Goal: Navigation & Orientation: Find specific page/section

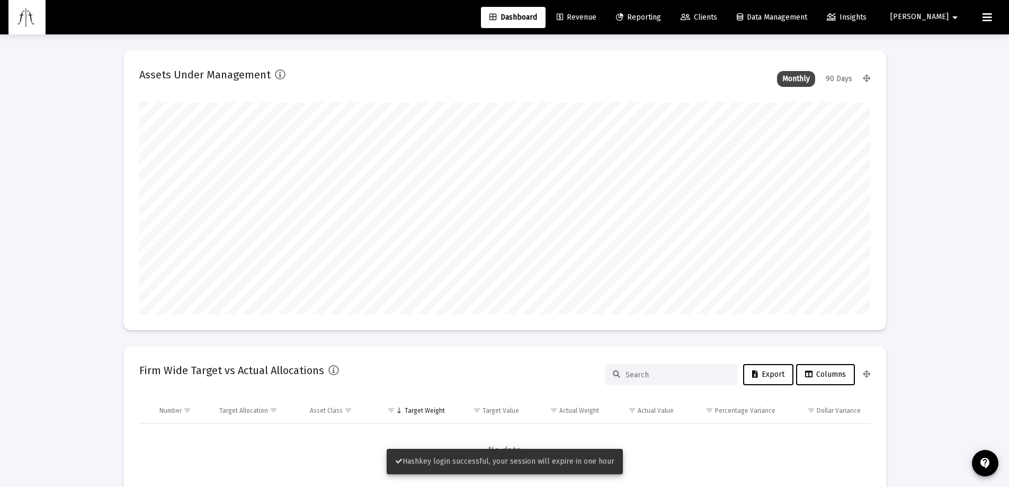
type input "[DATE]"
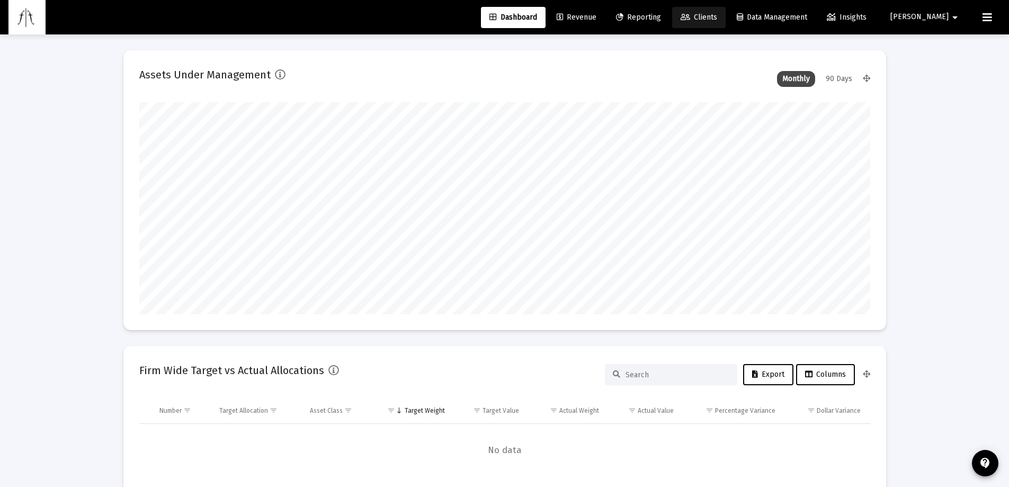
click at [717, 13] on span "Clients" at bounding box center [699, 17] width 37 height 9
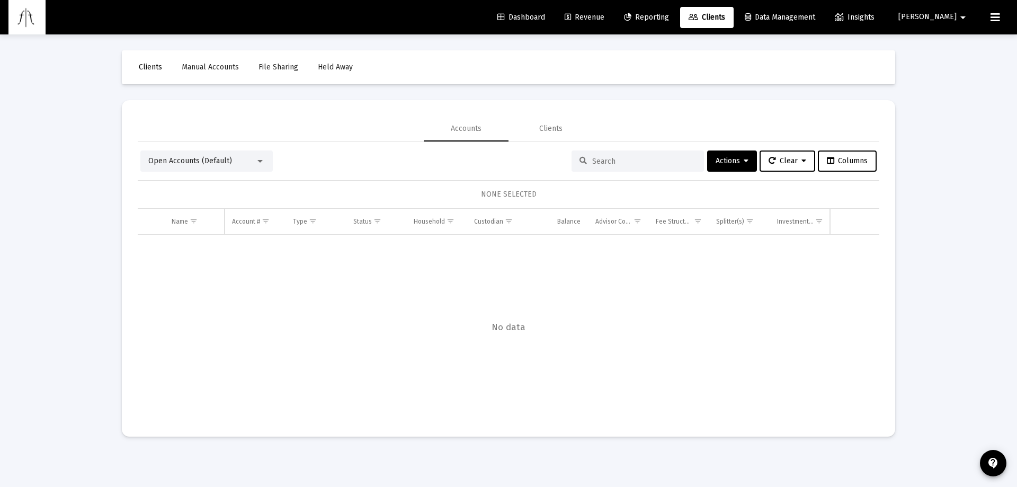
click at [669, 18] on span "Reporting" at bounding box center [646, 17] width 45 height 9
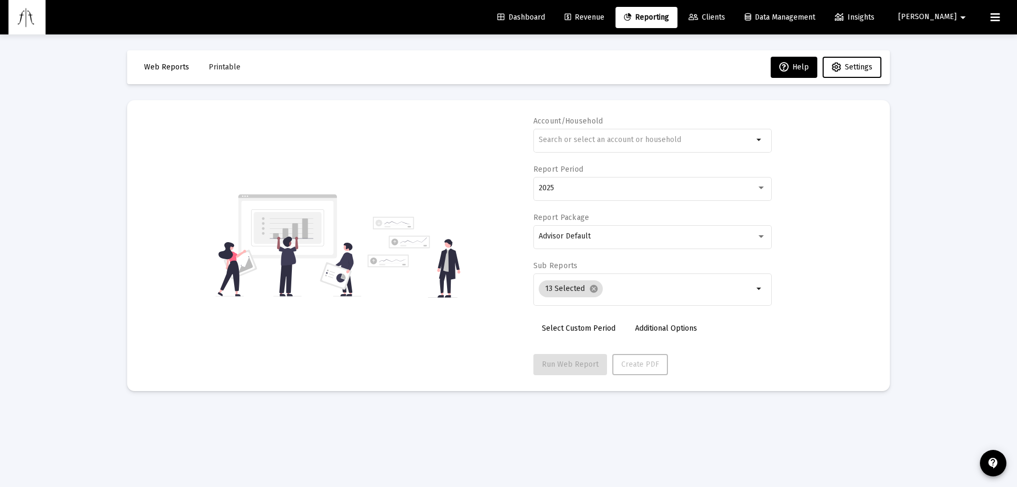
click at [733, 13] on link "Clients" at bounding box center [706, 17] width 53 height 21
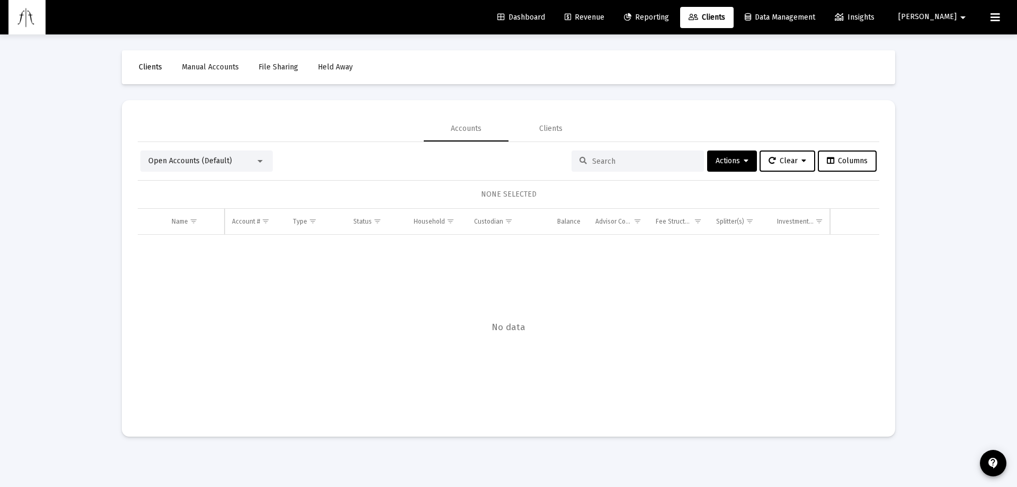
click at [248, 166] on div "Open Accounts (Default)" at bounding box center [206, 160] width 132 height 21
click at [252, 161] on div "Open Accounts (Default)" at bounding box center [201, 161] width 107 height 11
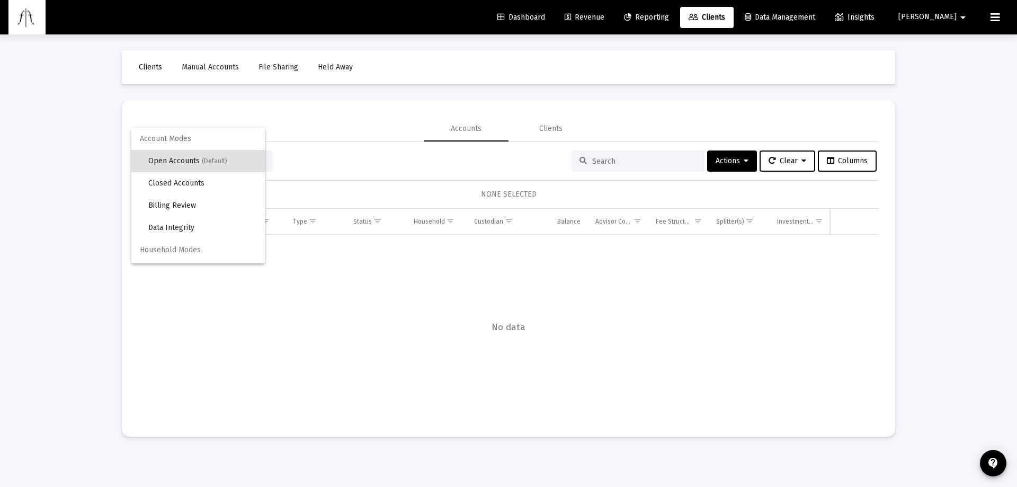
click at [253, 160] on mat-option "Open Accounts (Default)" at bounding box center [197, 161] width 133 height 22
